Goal: Book appointment/travel/reservation

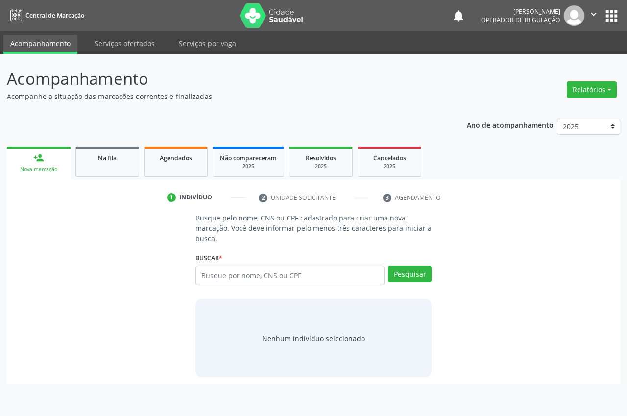
click at [288, 275] on input "text" at bounding box center [290, 276] width 189 height 20
type input "705 4074 0511 4298"
click at [429, 274] on button "Pesquisar" at bounding box center [410, 274] width 44 height 17
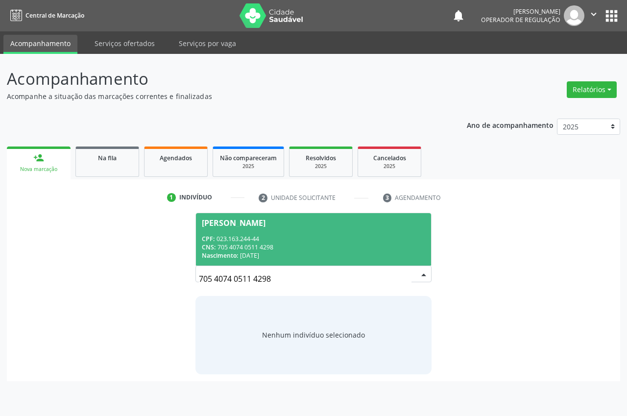
click at [294, 237] on div "CPF: 023.163.244-44" at bounding box center [314, 239] width 224 height 8
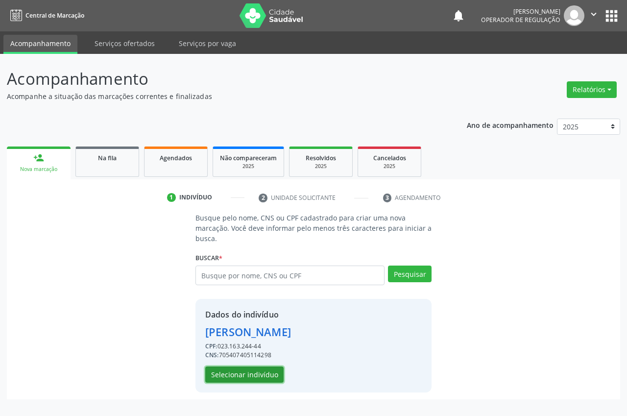
click at [254, 381] on button "Selecionar indivíduo" at bounding box center [244, 375] width 78 height 17
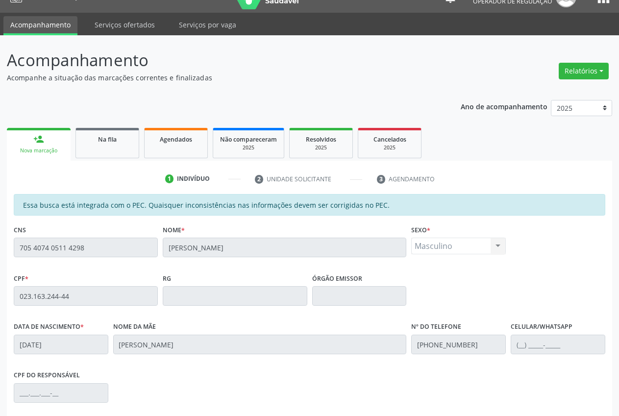
scroll to position [144, 0]
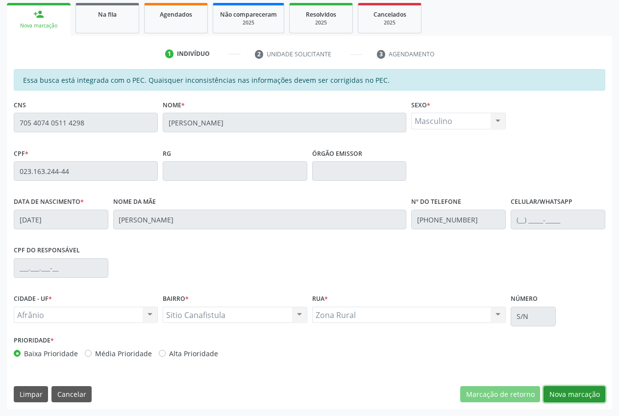
click at [595, 392] on button "Nova marcação" at bounding box center [575, 394] width 62 height 17
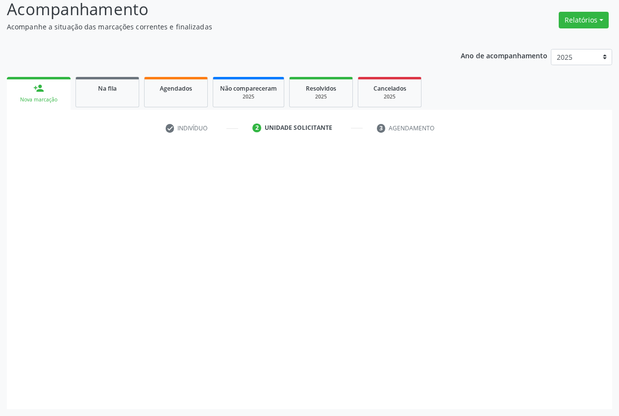
scroll to position [70, 0]
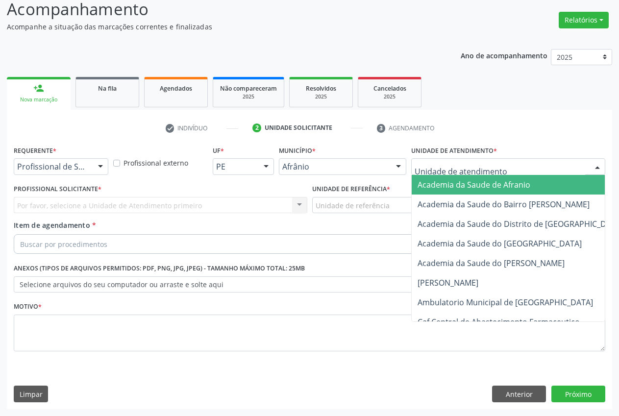
click at [587, 165] on div at bounding box center [508, 166] width 194 height 17
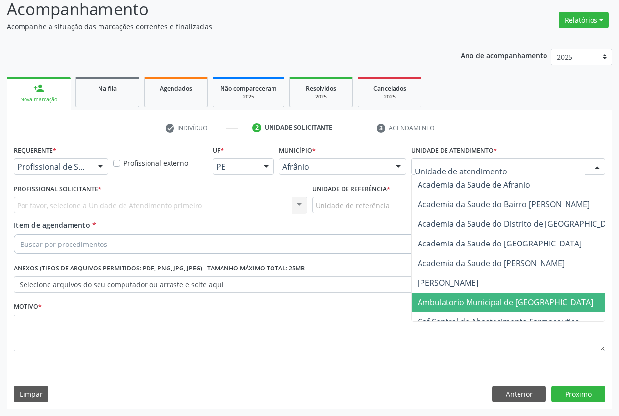
click at [481, 301] on span "Ambulatorio Municipal de [GEOGRAPHIC_DATA]" at bounding box center [505, 302] width 175 height 11
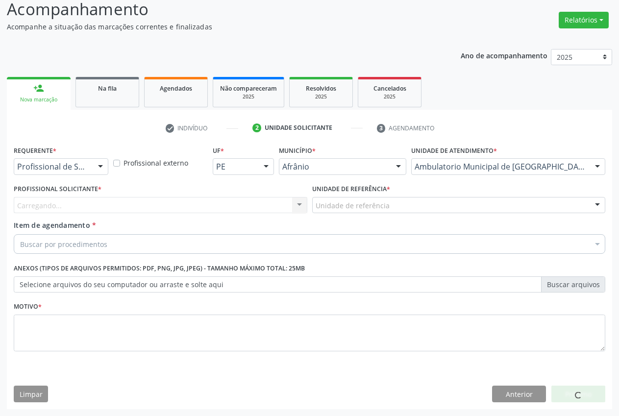
click at [403, 207] on div "Unidade de referência" at bounding box center [459, 205] width 294 height 17
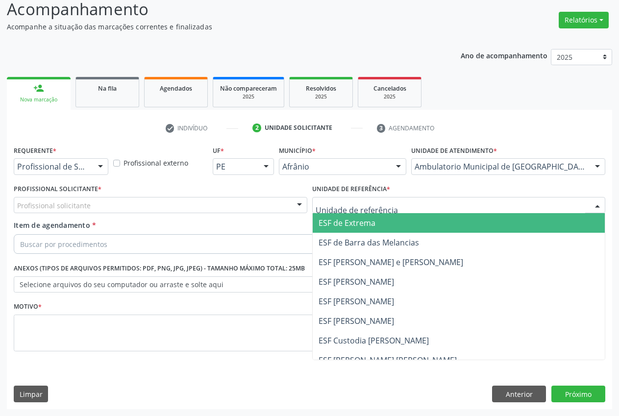
click at [400, 223] on span "ESF de Extrema" at bounding box center [459, 223] width 293 height 20
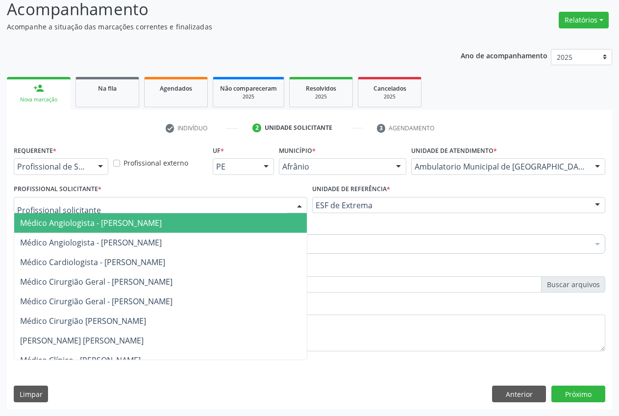
click at [290, 206] on div "Médico Angiologista - [PERSON_NAME] Angiologista - [PERSON_NAME] Cardiologista …" at bounding box center [161, 205] width 294 height 17
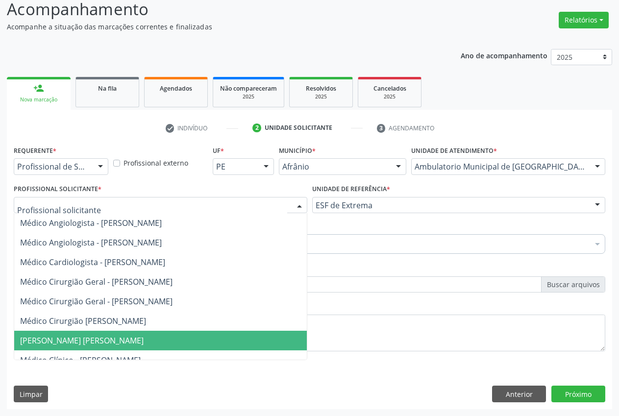
drag, startPoint x: 211, startPoint y: 349, endPoint x: 214, endPoint y: 338, distance: 11.2
click at [211, 349] on span "[PERSON_NAME] [PERSON_NAME]" at bounding box center [171, 341] width 314 height 20
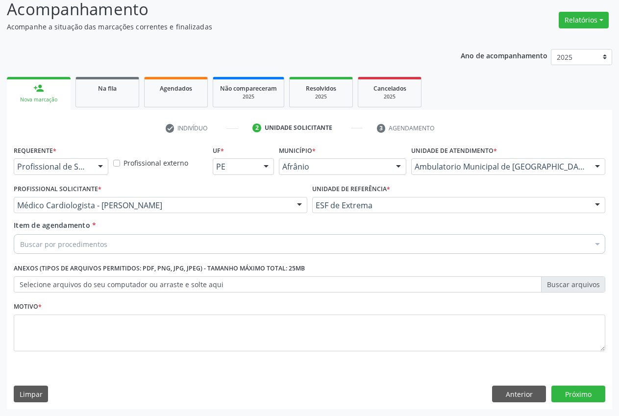
click at [257, 246] on div "Buscar por procedimentos" at bounding box center [310, 244] width 592 height 20
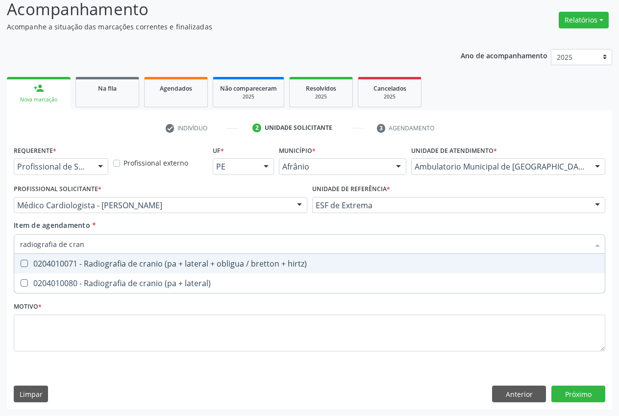
type input "radiografia de [PERSON_NAME]"
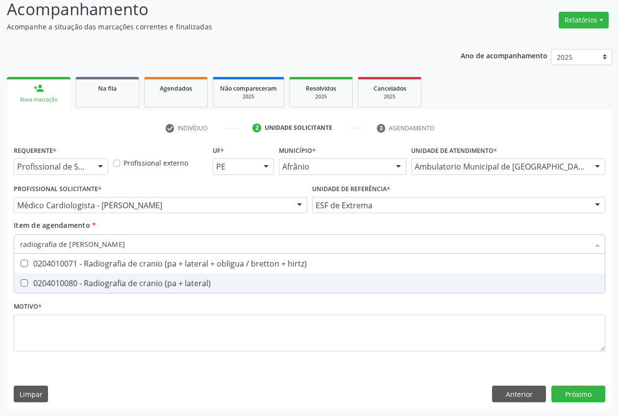
click at [216, 285] on div "0204010080 - Radiografia de cranio (pa + lateral)" at bounding box center [309, 283] width 579 height 8
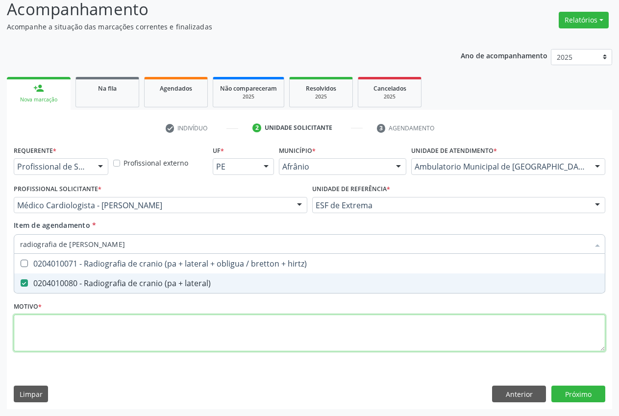
click at [213, 337] on div "Requerente * Profissional de Saúde Profissional de Saúde Paciente Nenhum result…" at bounding box center [310, 254] width 592 height 222
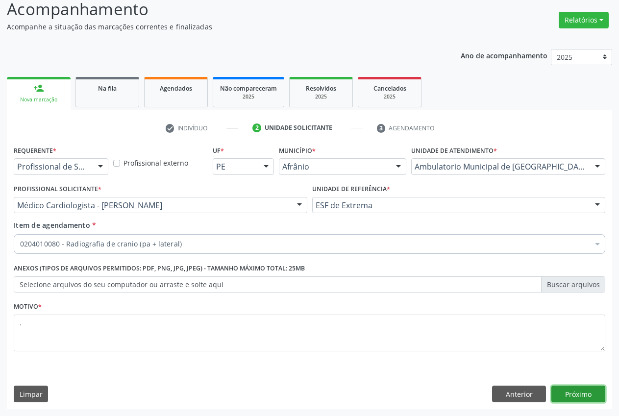
click at [576, 398] on button "Próximo" at bounding box center [578, 394] width 54 height 17
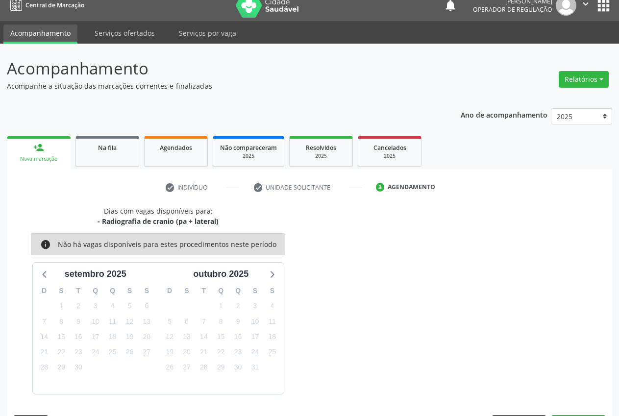
scroll to position [39, 0]
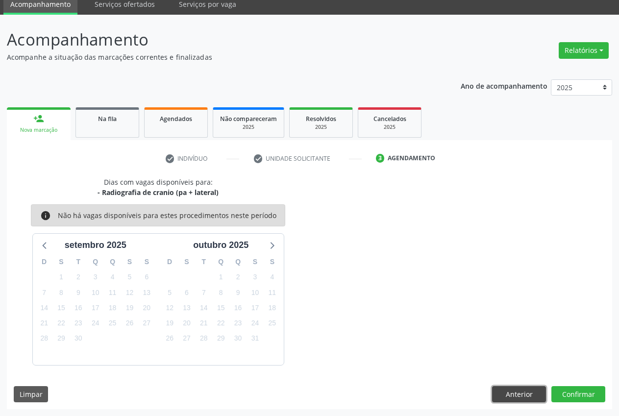
click at [525, 390] on button "Anterior" at bounding box center [519, 394] width 54 height 17
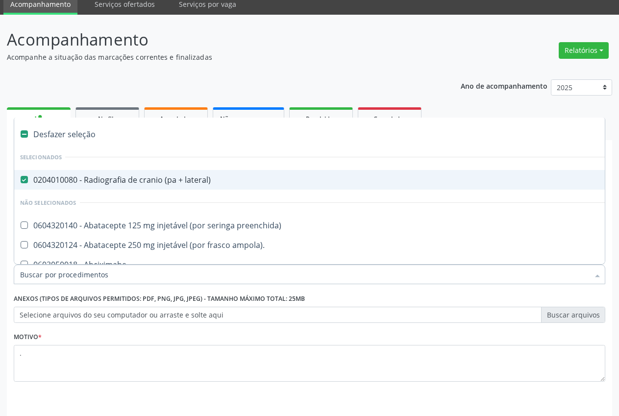
click at [27, 182] on lateral\) at bounding box center [24, 179] width 7 height 7
click at [21, 182] on lateral\) "checkbox" at bounding box center [17, 179] width 6 height 6
checkbox lateral\) "false"
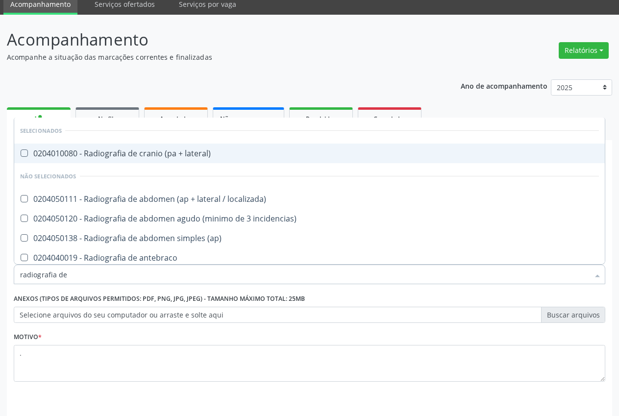
type input "radiografia de b"
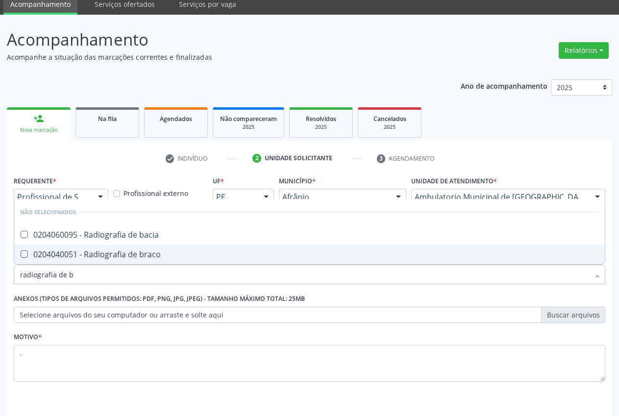
click at [24, 251] on braco at bounding box center [24, 253] width 7 height 7
click at [21, 251] on braco "checkbox" at bounding box center [17, 254] width 6 height 6
checkbox braco "true"
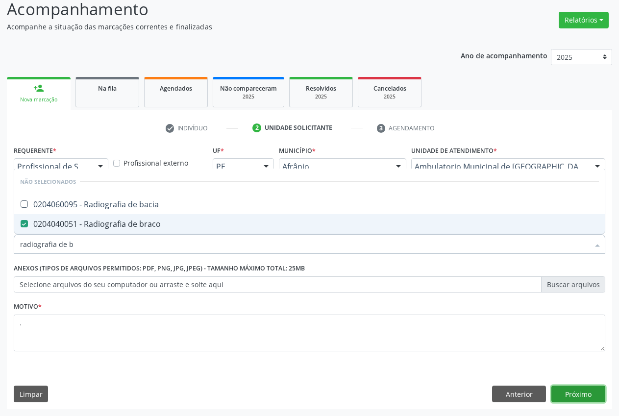
click at [597, 394] on button "Próximo" at bounding box center [578, 394] width 54 height 17
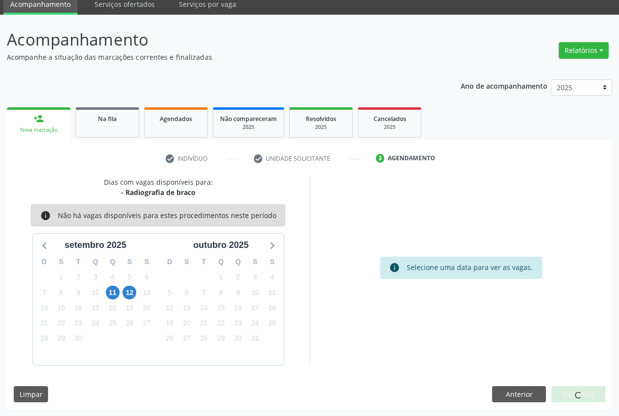
scroll to position [10, 0]
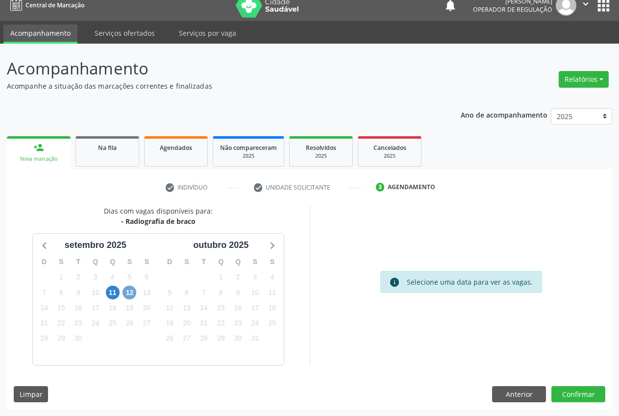
click at [127, 295] on span "12" at bounding box center [130, 293] width 14 height 14
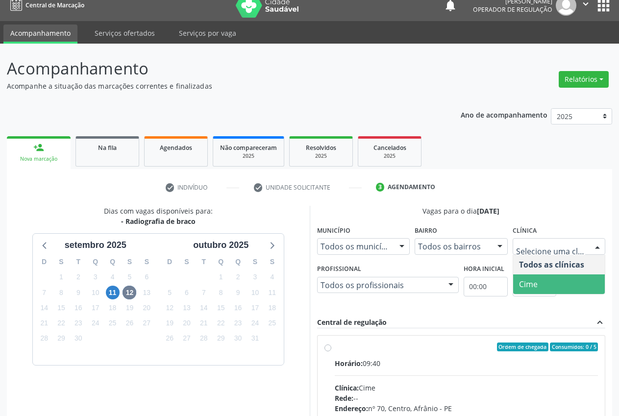
click at [558, 280] on span "Cime" at bounding box center [559, 284] width 92 height 20
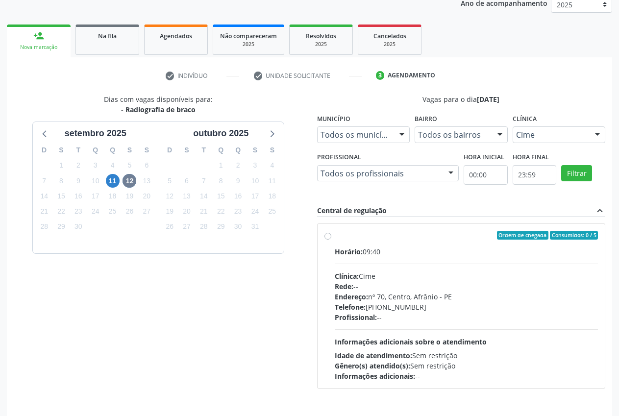
scroll to position [127, 0]
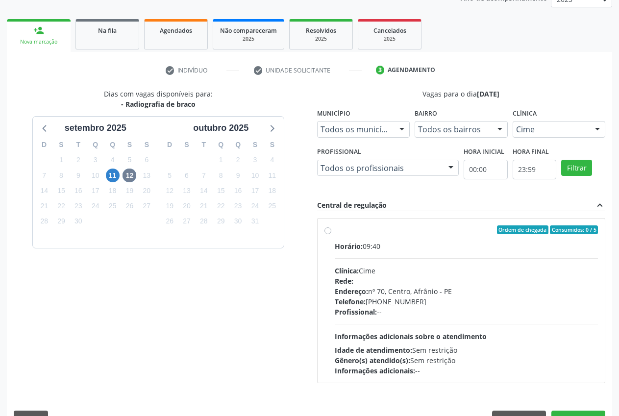
click at [326, 236] on div "Ordem de chegada Consumidos: 0 / 5 Horário: 09:40 Clínica: Cime Rede: -- Endere…" at bounding box center [461, 300] width 274 height 150
radio input "true"
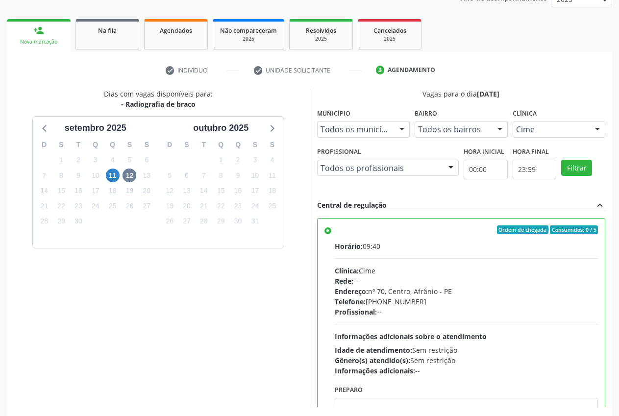
scroll to position [170, 0]
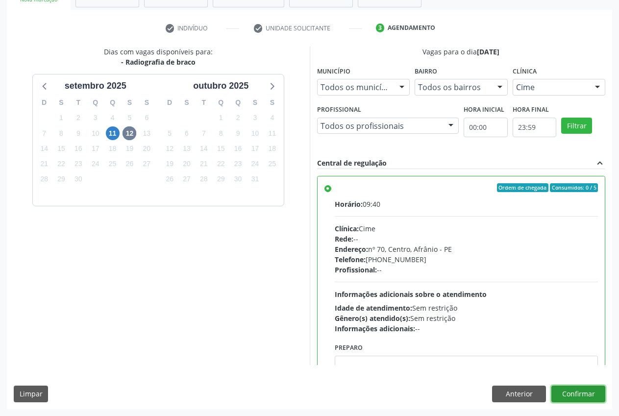
click at [597, 392] on button "Confirmar" at bounding box center [578, 394] width 54 height 17
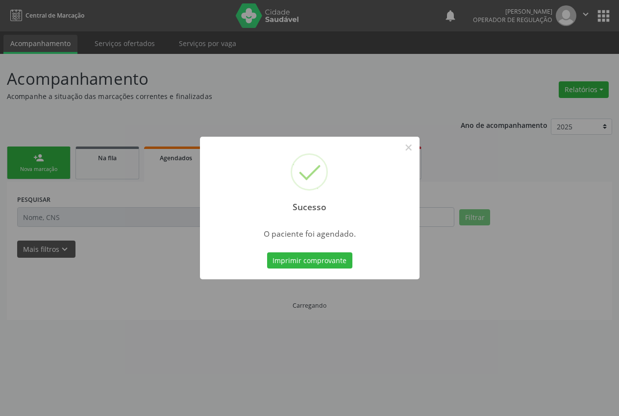
scroll to position [0, 0]
